Goal: Task Accomplishment & Management: Use online tool/utility

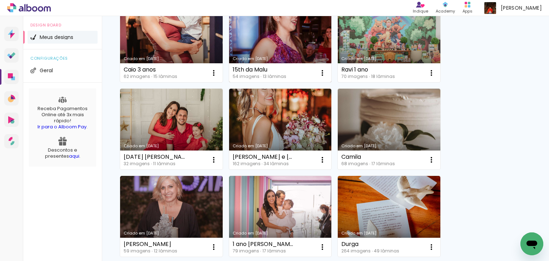
scroll to position [393, 0]
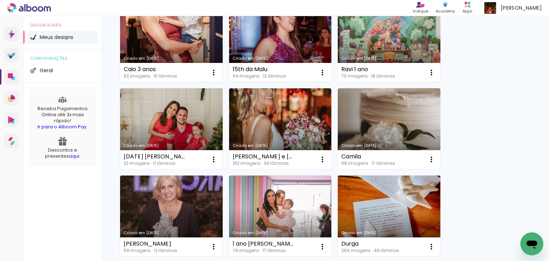
click at [365, 201] on link "Criado em [DATE]" at bounding box center [389, 216] width 103 height 81
click at [0, 0] on neon-animated-pages "Confirmar Cancelar" at bounding box center [0, 0] width 0 height 0
